Goal: Information Seeking & Learning: Learn about a topic

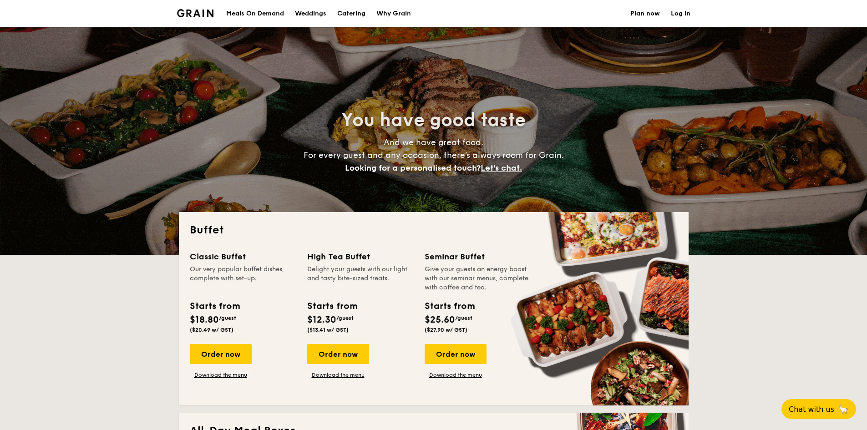
select select
click at [264, 15] on div "Meals On Demand" at bounding box center [255, 13] width 58 height 27
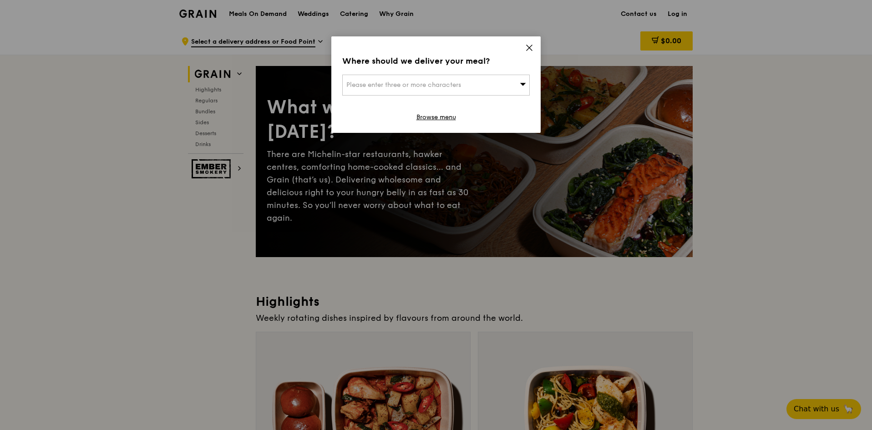
click at [527, 48] on icon at bounding box center [529, 48] width 8 height 8
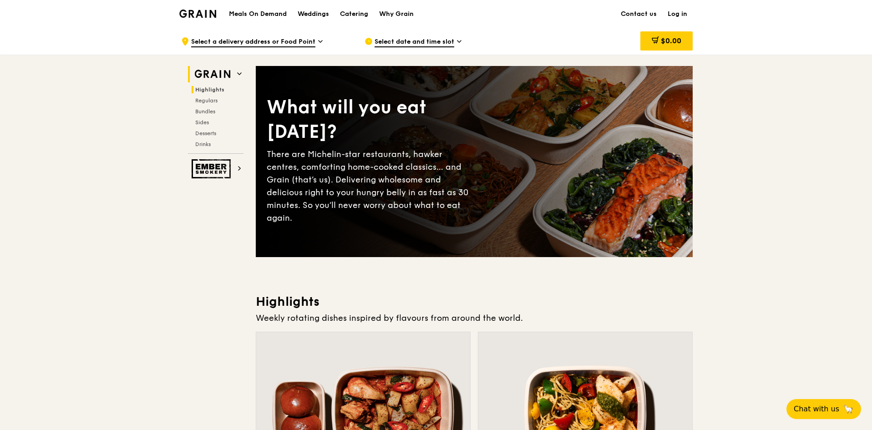
click at [208, 91] on span "Highlights" at bounding box center [209, 89] width 29 height 6
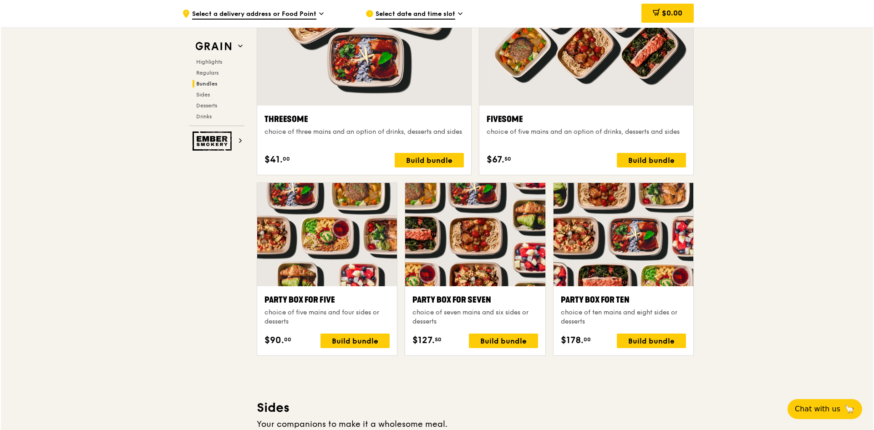
scroll to position [1700, 0]
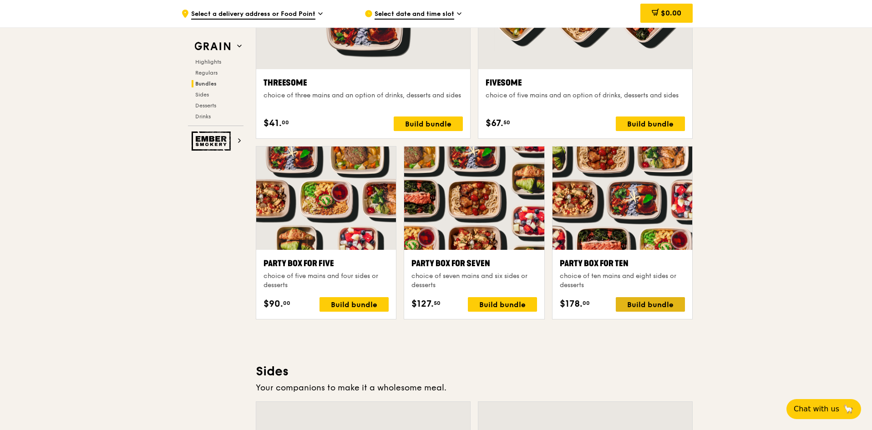
click at [672, 301] on div "Build bundle" at bounding box center [650, 304] width 69 height 15
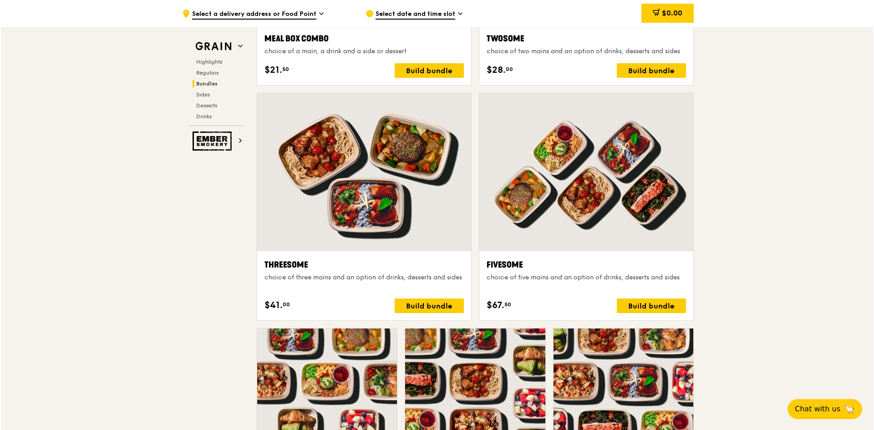
scroll to position [1746, 0]
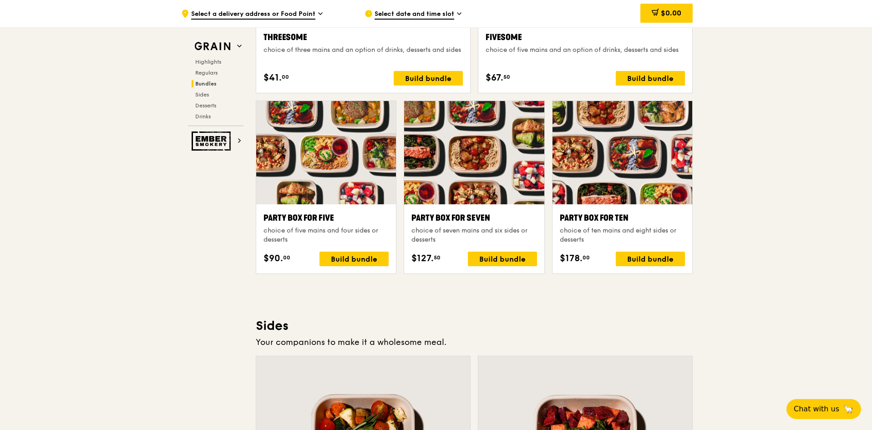
click at [619, 154] on div at bounding box center [622, 152] width 140 height 103
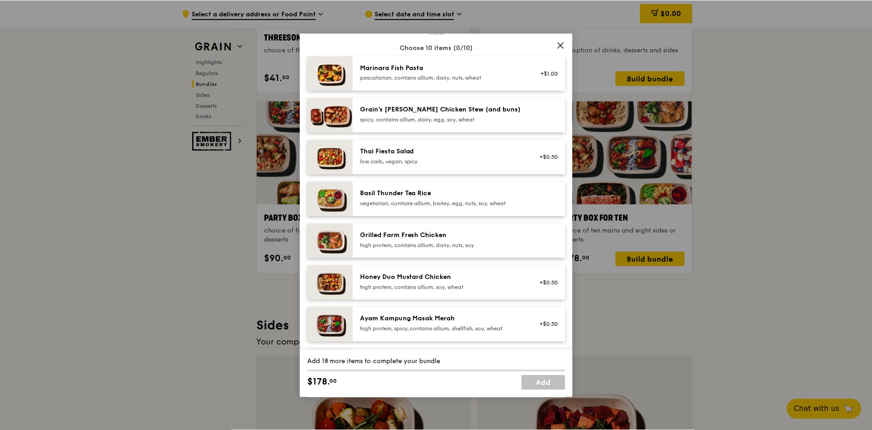
scroll to position [137, 0]
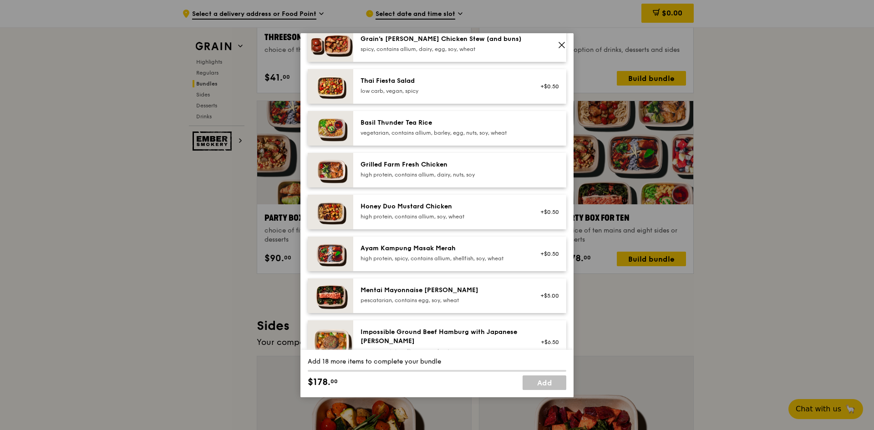
click at [564, 45] on icon at bounding box center [561, 45] width 8 height 8
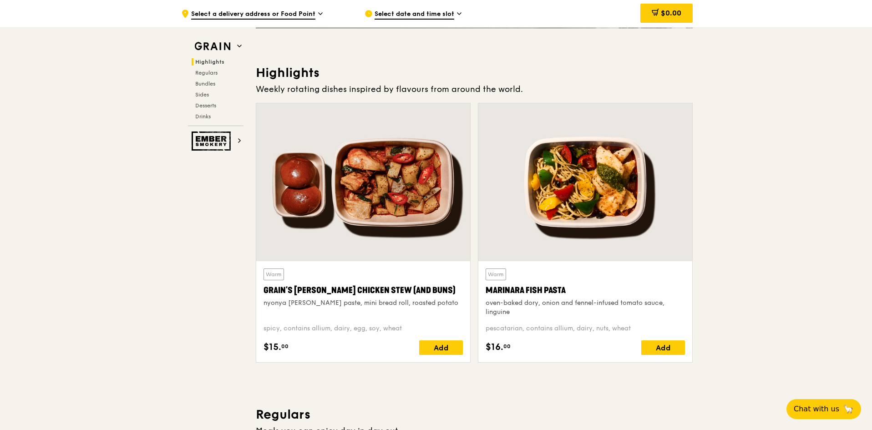
scroll to position [244, 0]
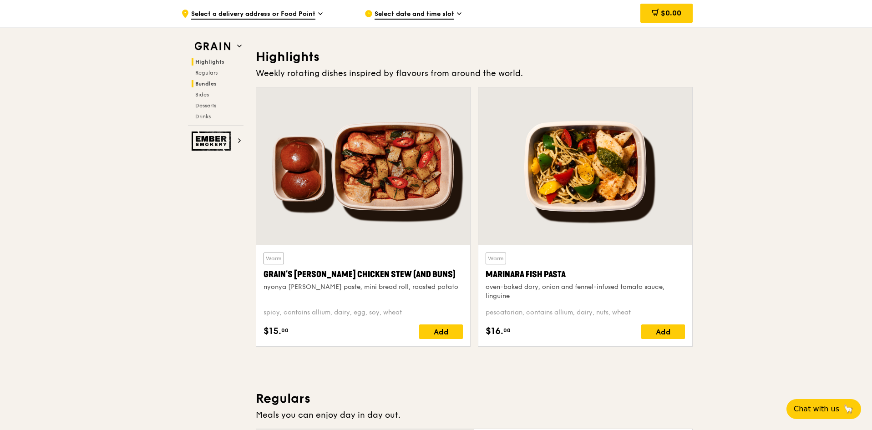
click at [213, 85] on span "Bundles" at bounding box center [205, 84] width 21 height 6
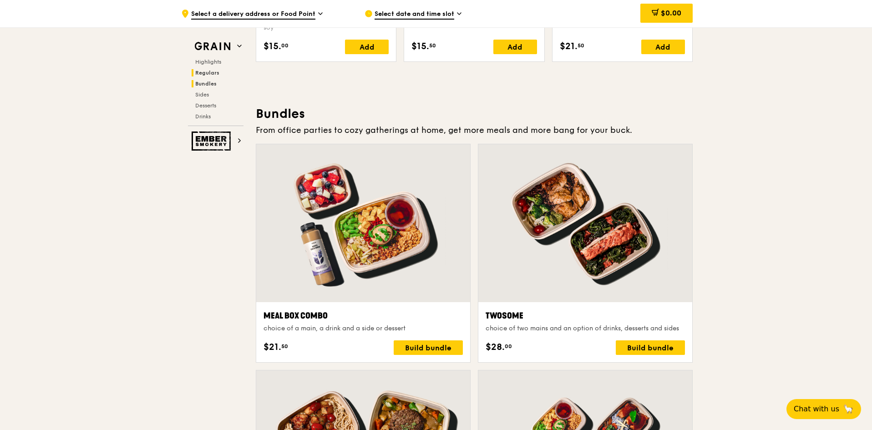
scroll to position [1311, 0]
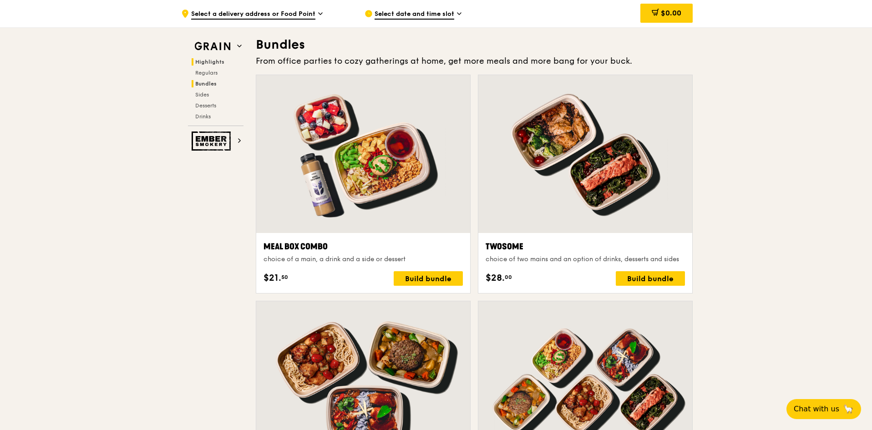
click at [207, 64] on span "Highlights" at bounding box center [209, 62] width 29 height 6
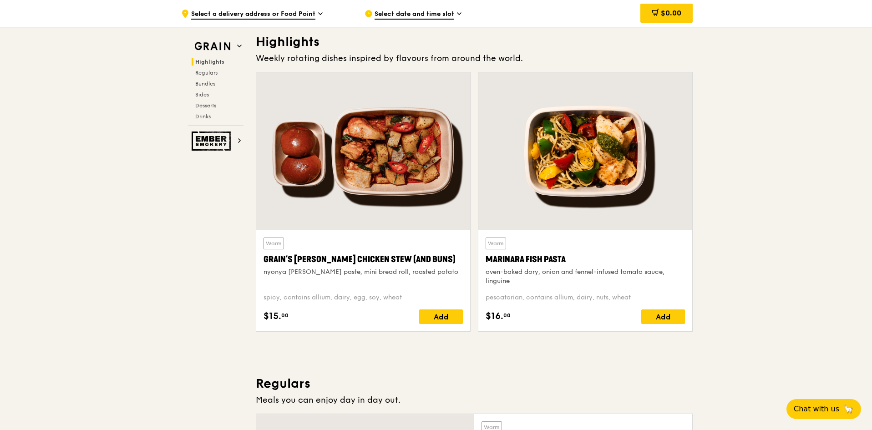
scroll to position [257, 0]
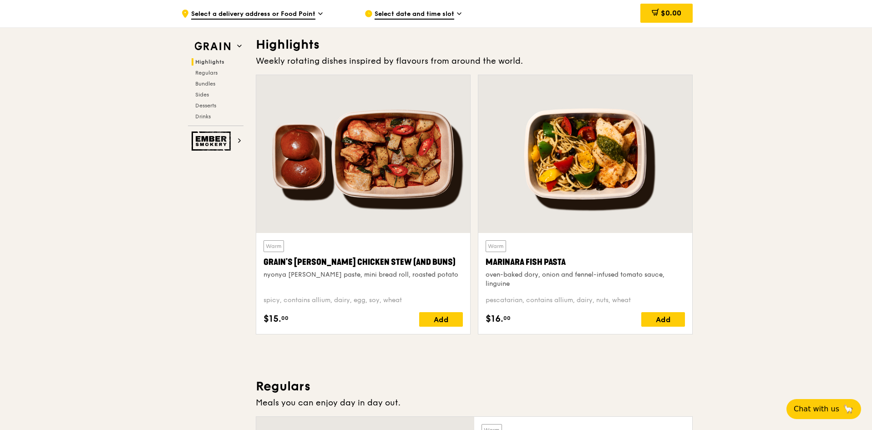
click at [316, 12] on div ".cls-1 { fill: none; stroke: #fff; stroke-linecap: round; stroke-linejoin: roun…" at bounding box center [265, 13] width 169 height 27
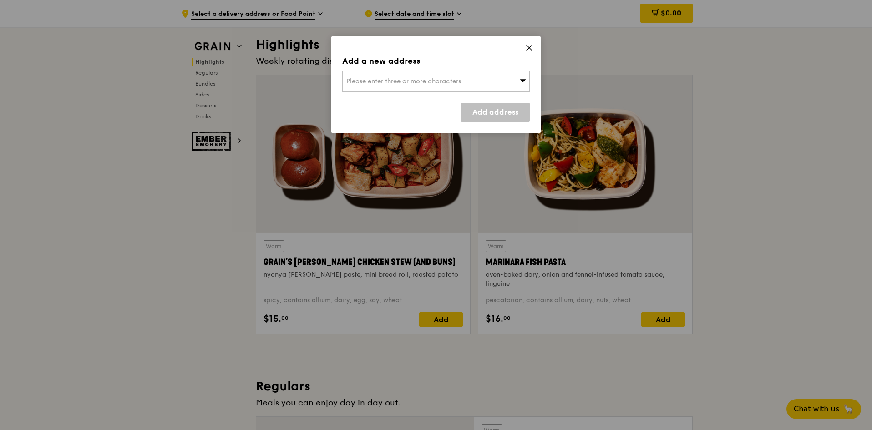
click at [531, 49] on icon at bounding box center [528, 47] width 5 height 5
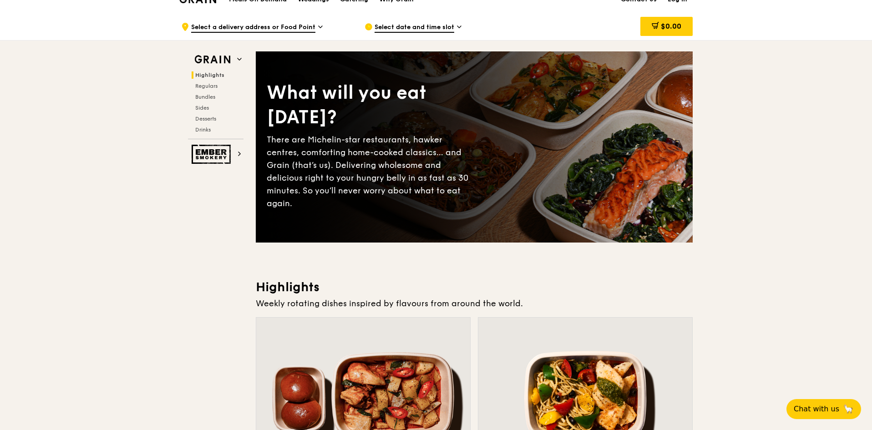
scroll to position [0, 0]
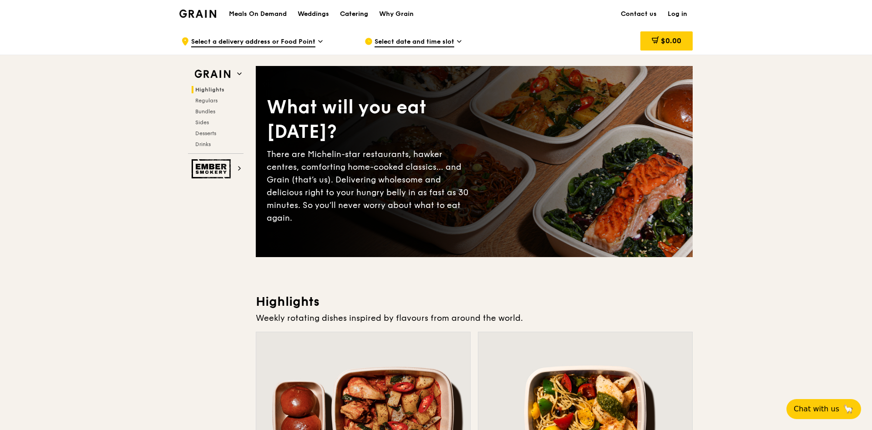
click at [352, 13] on div "Catering" at bounding box center [354, 13] width 28 height 27
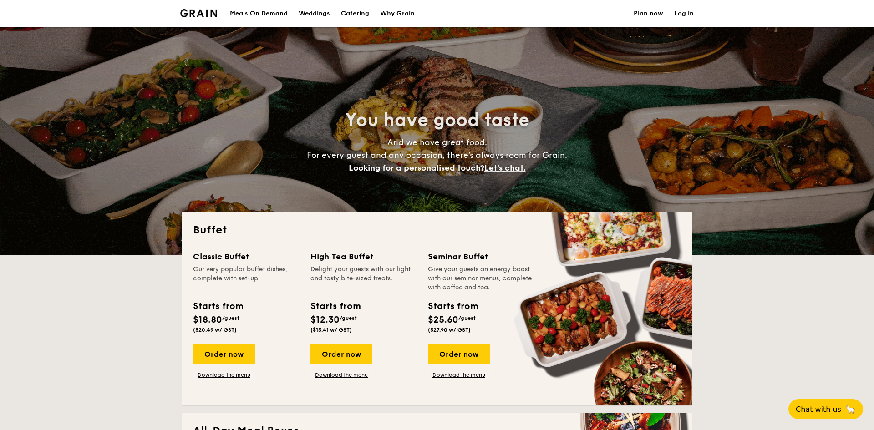
select select
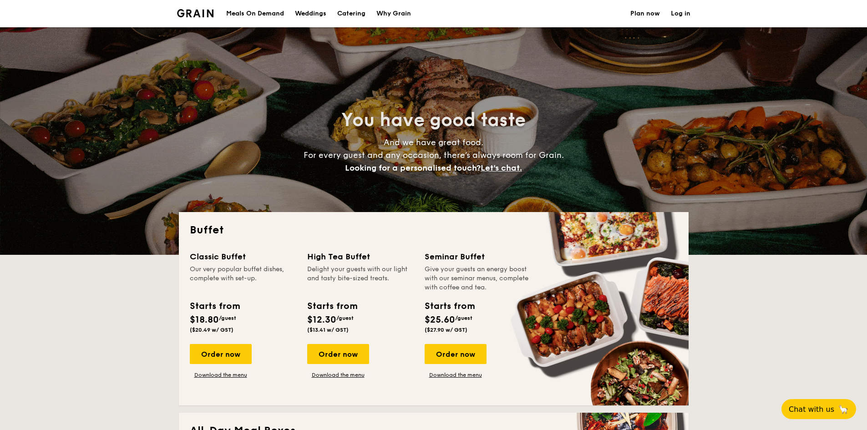
click at [199, 13] on img at bounding box center [195, 13] width 37 height 8
